Goal: Information Seeking & Learning: Compare options

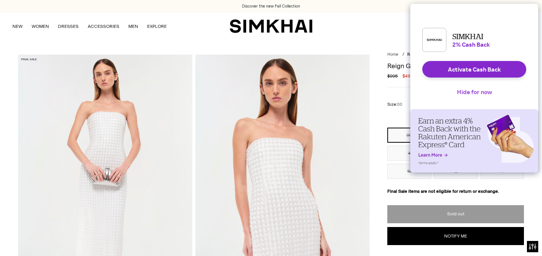
click at [464, 94] on button "Hide for now" at bounding box center [474, 92] width 47 height 17
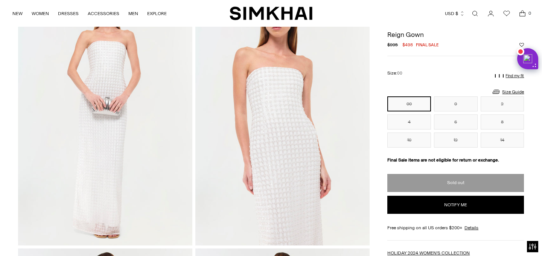
scroll to position [11, 0]
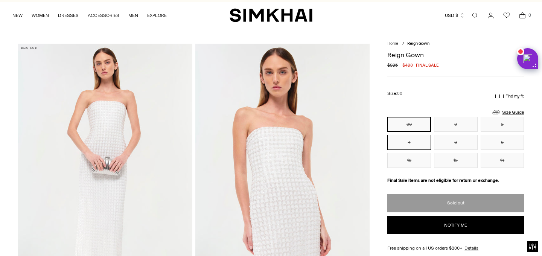
click at [411, 142] on button "4" at bounding box center [409, 142] width 44 height 15
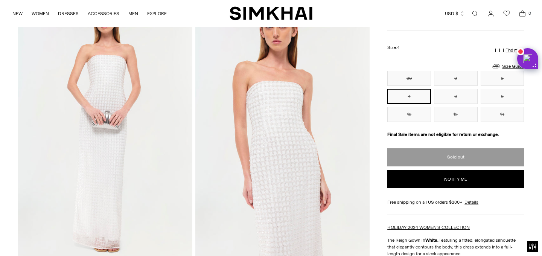
scroll to position [56, 0]
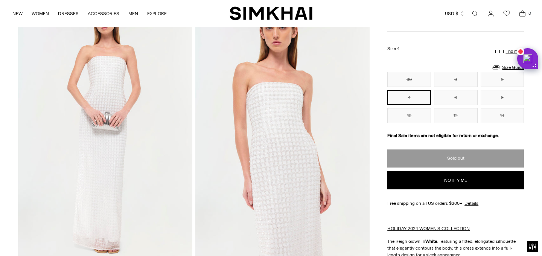
click at [411, 178] on button "Notify me" at bounding box center [455, 180] width 137 height 18
select select "**"
select select "**********"
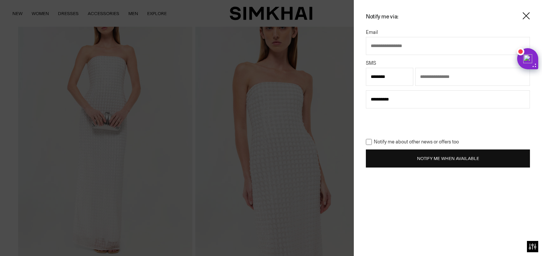
click at [403, 47] on input "text" at bounding box center [448, 46] width 164 height 18
type input "**********"
select select "**"
type input "**********"
click at [389, 76] on select "**********" at bounding box center [389, 77] width 47 height 18
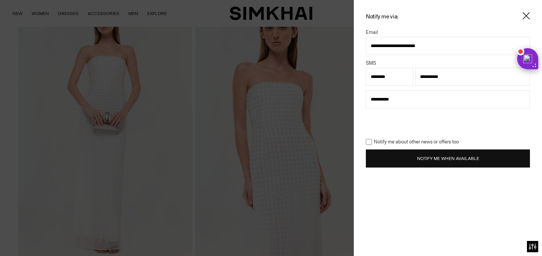
select select "**"
click at [366, 68] on select "**********" at bounding box center [389, 77] width 47 height 18
click at [440, 165] on button "Notify Me When Available" at bounding box center [448, 158] width 164 height 18
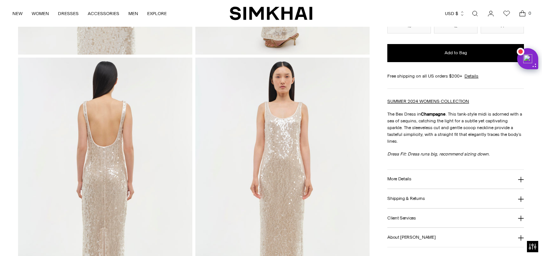
scroll to position [263, 0]
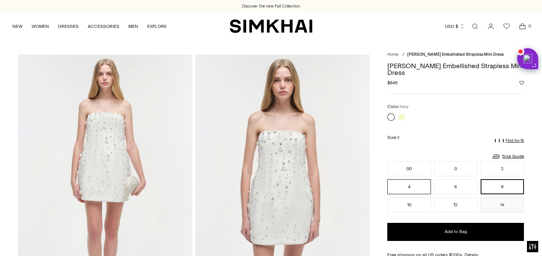
click at [397, 184] on button "4" at bounding box center [409, 186] width 44 height 15
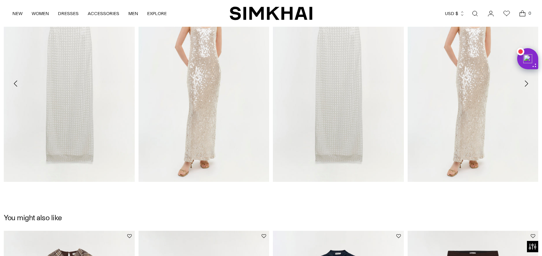
scroll to position [905, 0]
click at [298, 188] on link "Reign Gown" at bounding box center [285, 190] width 25 height 5
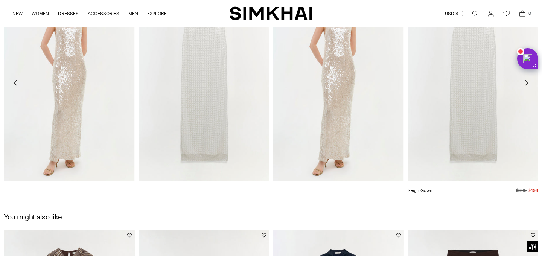
click at [432, 188] on link "Reign Gown" at bounding box center [419, 190] width 25 height 5
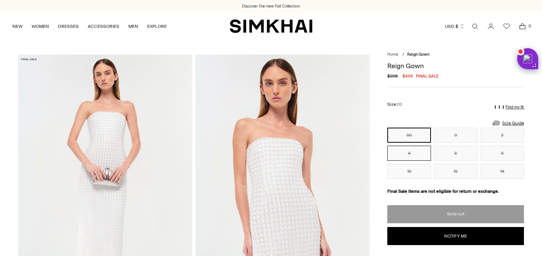
click at [412, 152] on button "4" at bounding box center [409, 153] width 44 height 15
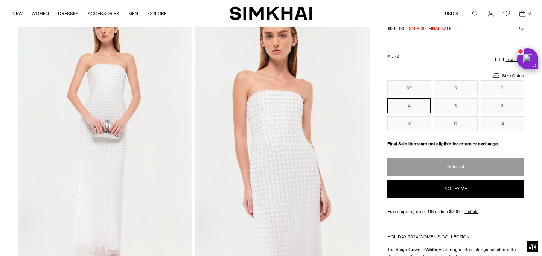
scroll to position [46, 0]
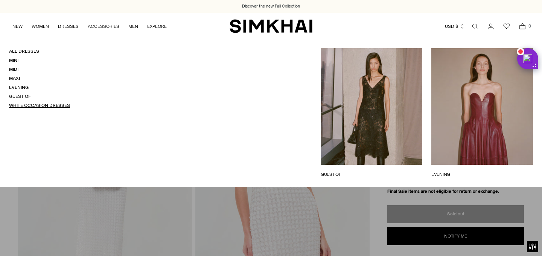
click at [51, 103] on link "White Occasion Dresses" at bounding box center [39, 105] width 61 height 5
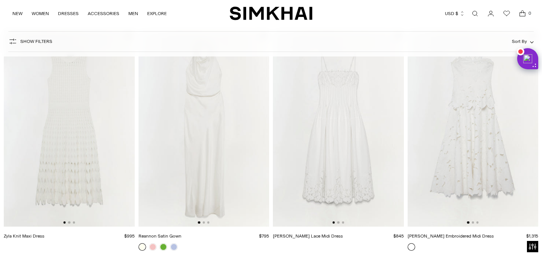
scroll to position [78, 0]
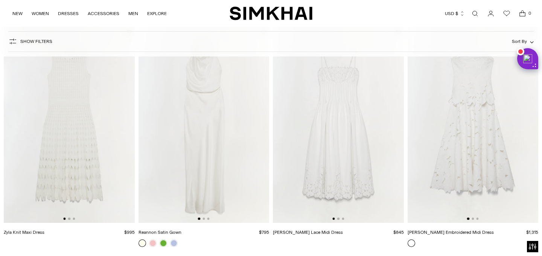
click at [522, 41] on span "Sort By" at bounding box center [519, 41] width 15 height 5
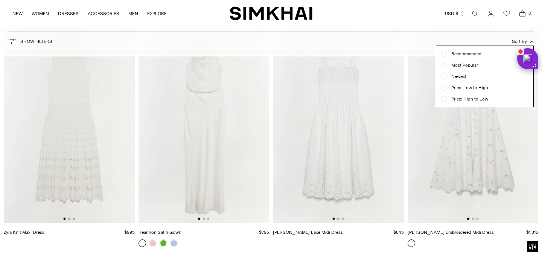
click at [466, 90] on span "Price: Low to High" at bounding box center [467, 87] width 41 height 7
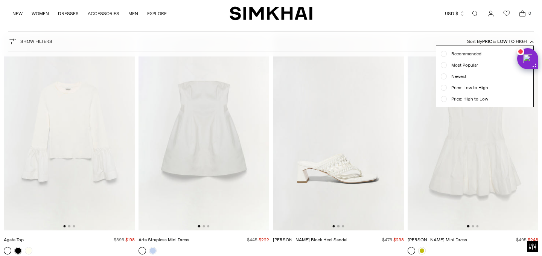
scroll to position [69, 0]
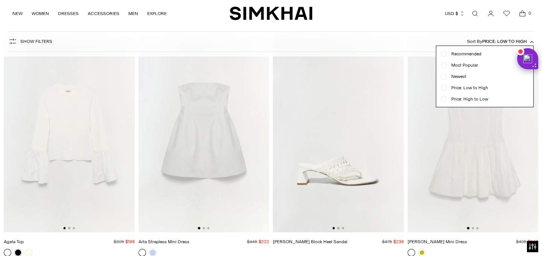
click at [202, 227] on div at bounding box center [271, 128] width 542 height 256
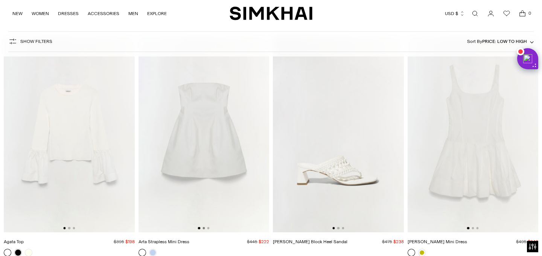
click at [204, 227] on button "Go to slide 2" at bounding box center [203, 228] width 2 height 2
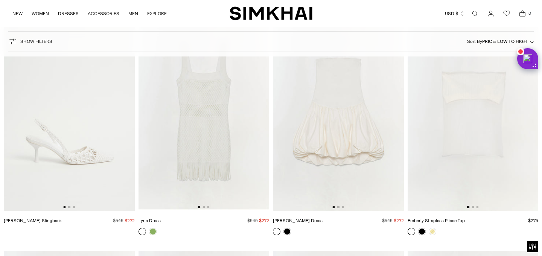
scroll to position [325, 0]
click at [338, 208] on button "Go to slide 2" at bounding box center [338, 208] width 2 height 2
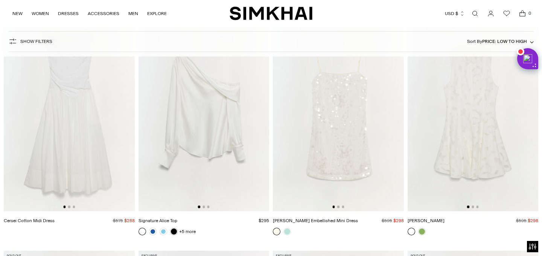
scroll to position [561, 0]
click at [339, 208] on button "Go to slide 2" at bounding box center [338, 207] width 2 height 2
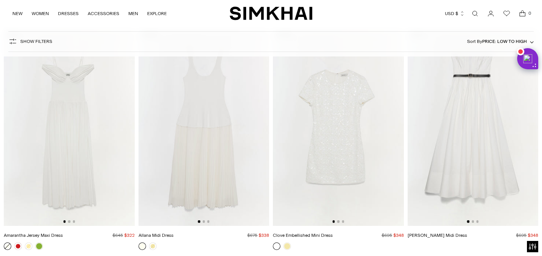
scroll to position [796, 0]
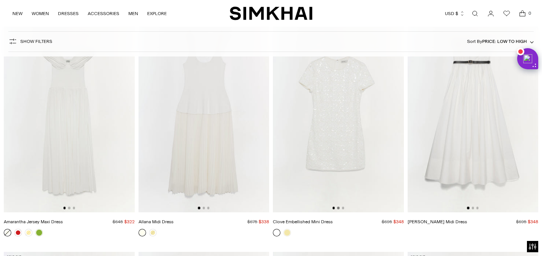
click at [339, 208] on button "Go to slide 2" at bounding box center [338, 208] width 2 height 2
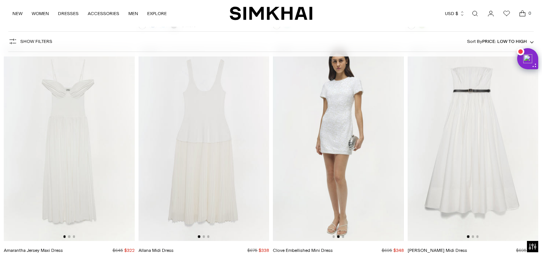
scroll to position [793, 0]
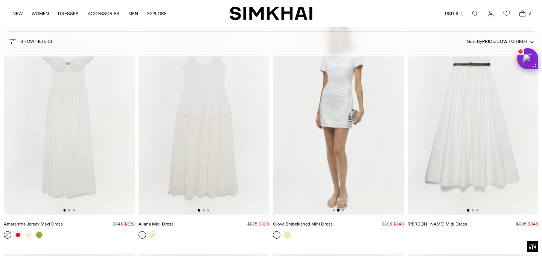
click at [69, 212] on img at bounding box center [69, 116] width 131 height 196
click at [69, 211] on button "Go to slide 2" at bounding box center [69, 210] width 2 height 2
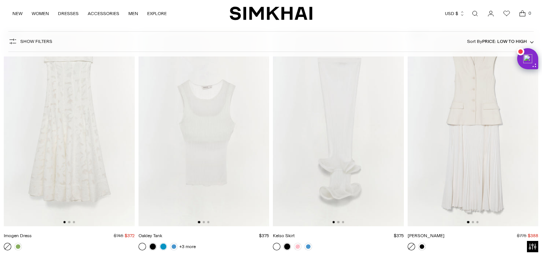
scroll to position [1020, 0]
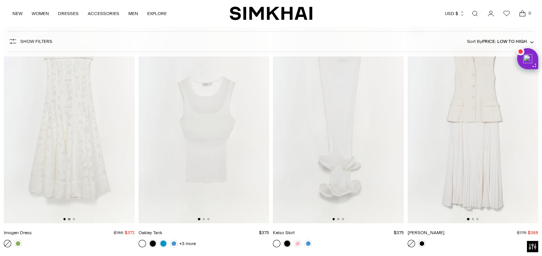
click at [69, 219] on button "Go to slide 2" at bounding box center [69, 219] width 2 height 2
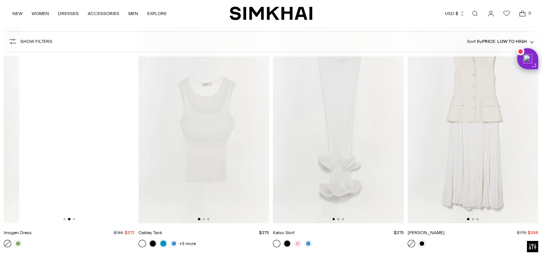
scroll to position [0, 131]
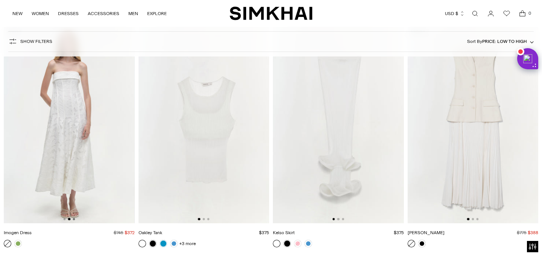
click at [74, 220] on button "Go to slide 3" at bounding box center [74, 219] width 2 height 2
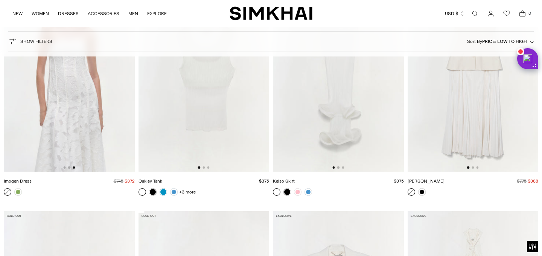
scroll to position [1071, 0]
click at [472, 168] on button "Go to slide 2" at bounding box center [472, 168] width 2 height 2
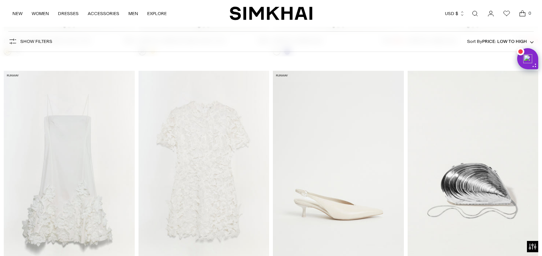
scroll to position [1490, 0]
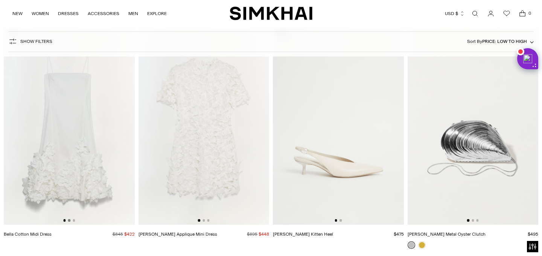
click at [70, 220] on button "Go to slide 2" at bounding box center [69, 220] width 2 height 2
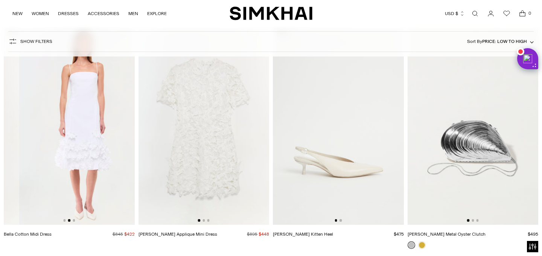
scroll to position [0, 131]
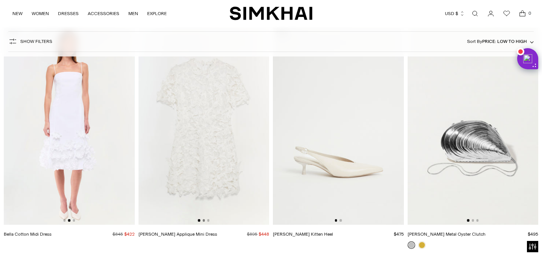
click at [204, 220] on button "Go to slide 2" at bounding box center [203, 220] width 2 height 2
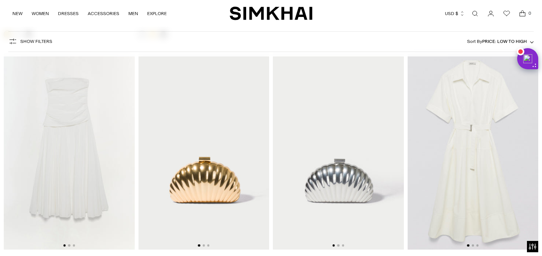
scroll to position [2220, 0]
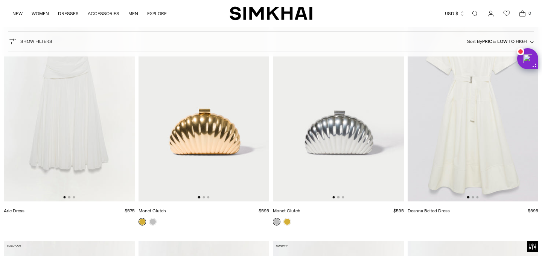
click at [70, 199] on img at bounding box center [69, 103] width 131 height 196
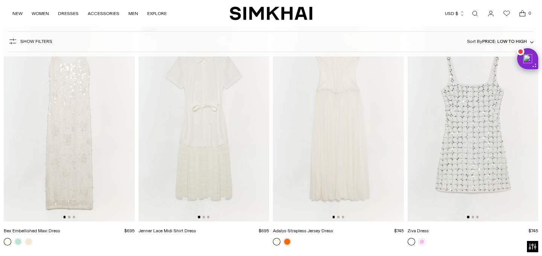
scroll to position [2695, 0]
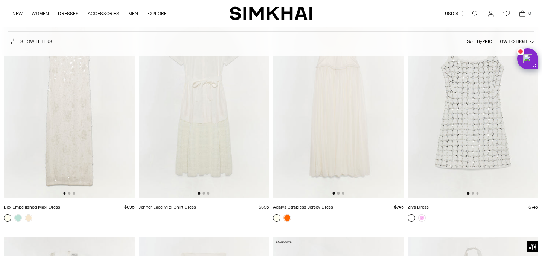
click at [70, 193] on div at bounding box center [69, 193] width 12 height 2
click at [69, 194] on button "Go to slide 2" at bounding box center [69, 193] width 2 height 2
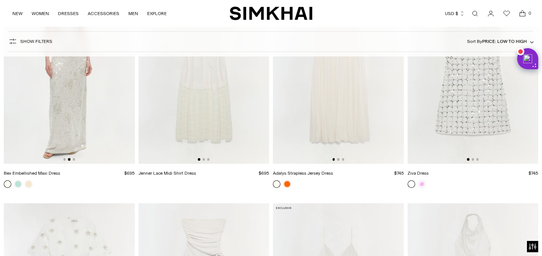
scroll to position [2728, 0]
click at [472, 161] on button "Go to slide 2" at bounding box center [472, 160] width 2 height 2
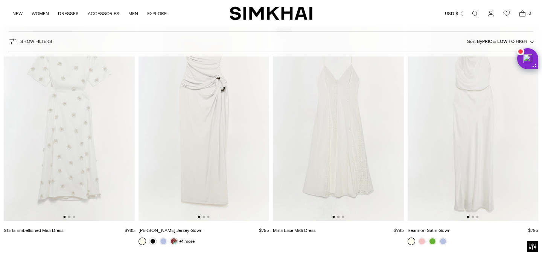
scroll to position [2907, 0]
click at [205, 219] on img at bounding box center [203, 123] width 131 height 196
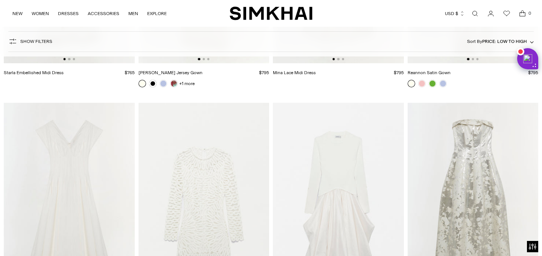
scroll to position [3190, 0]
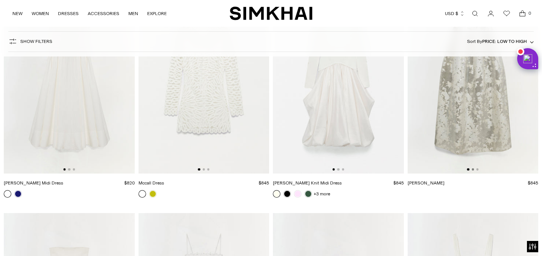
click at [473, 170] on button "Go to slide 2" at bounding box center [472, 169] width 2 height 2
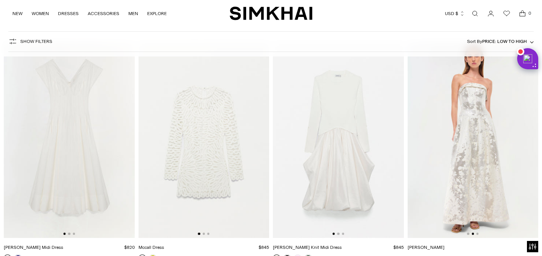
scroll to position [3125, 0]
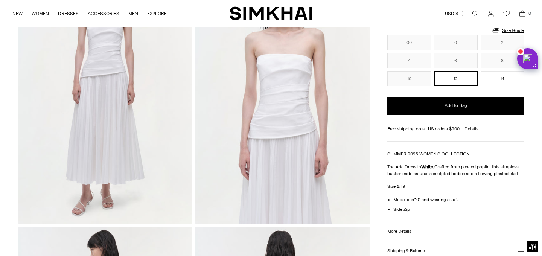
scroll to position [267, 0]
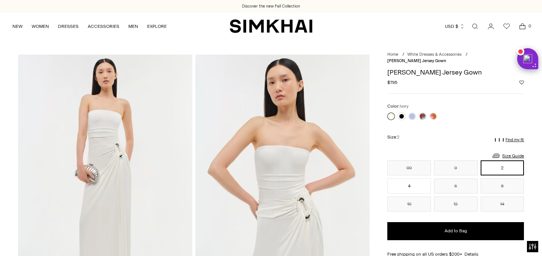
scroll to position [67, 0]
